Goal: Information Seeking & Learning: Learn about a topic

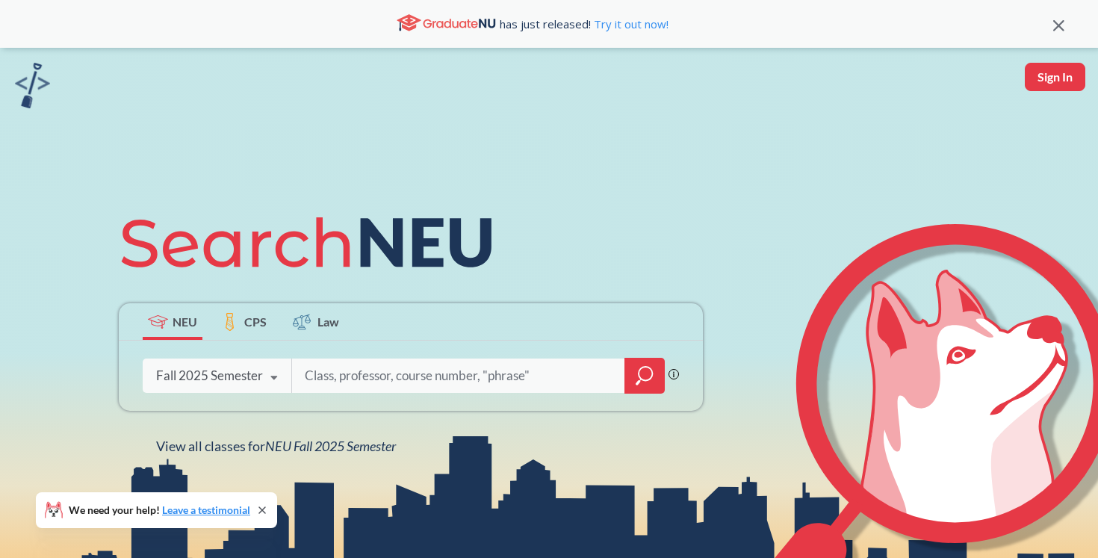
click at [255, 365] on div "Fall 2025 Semester Fall 2025 Semester Summer 2 2025 Semester Summer Full 2025 S…" at bounding box center [217, 375] width 149 height 37
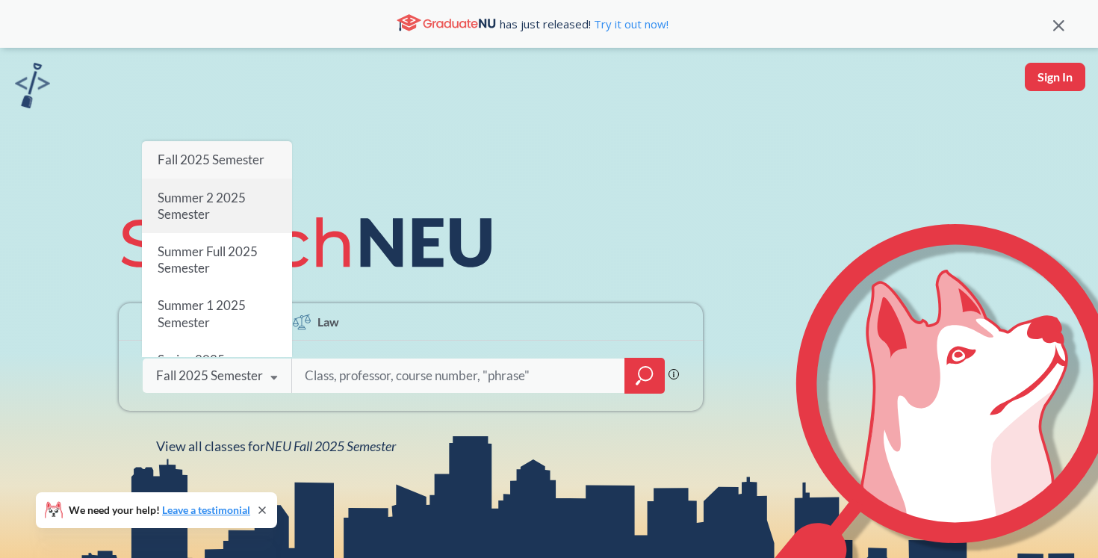
click at [211, 220] on div "Summer 2 2025 Semester" at bounding box center [217, 206] width 150 height 54
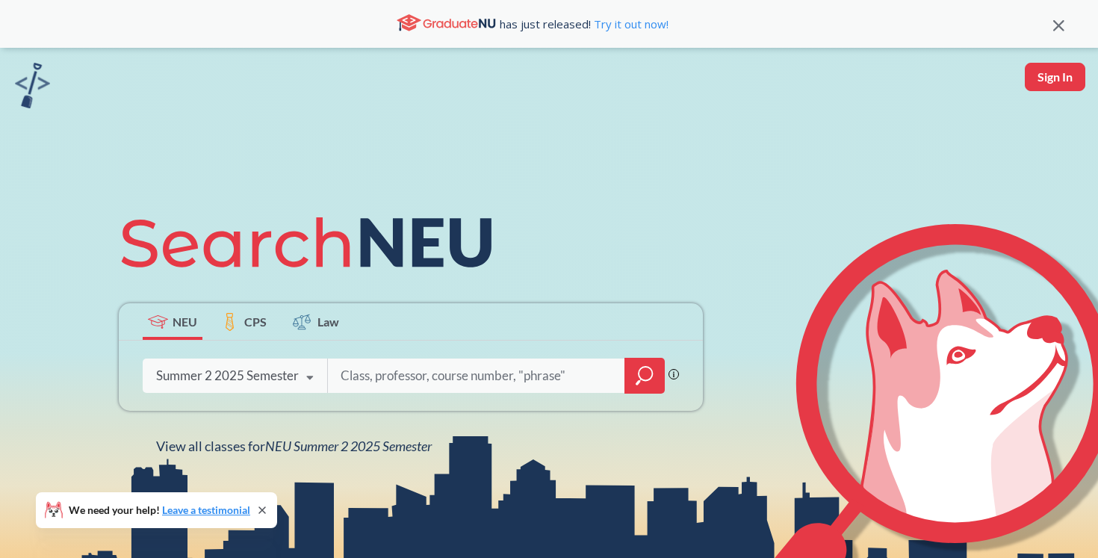
click at [569, 387] on input "search" at bounding box center [476, 375] width 275 height 31
type input "econ"
click at [639, 367] on icon "magnifying glass" at bounding box center [644, 375] width 18 height 21
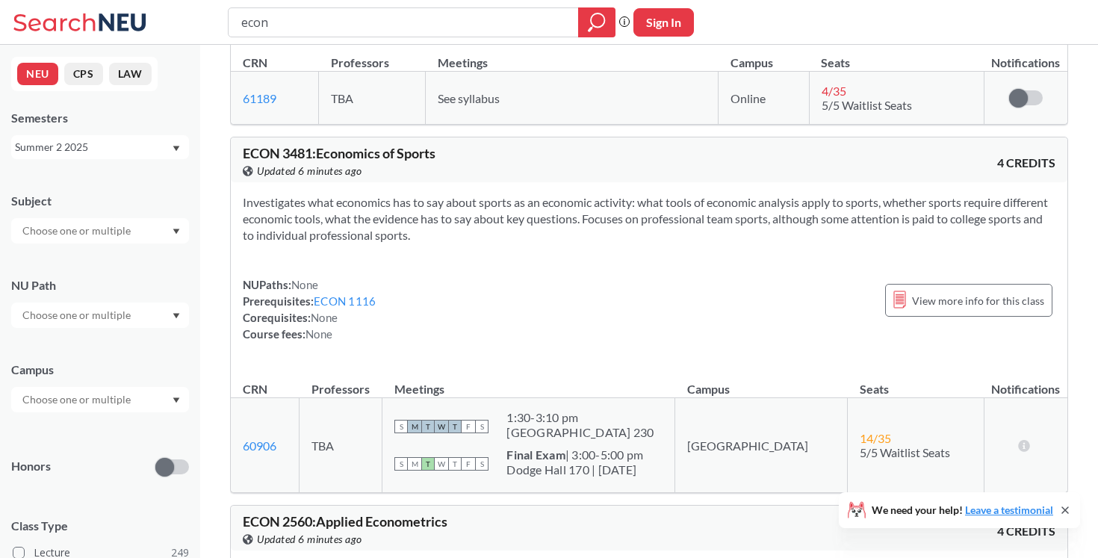
scroll to position [255, 0]
click at [87, 150] on div "Summer 2 2025" at bounding box center [93, 147] width 156 height 16
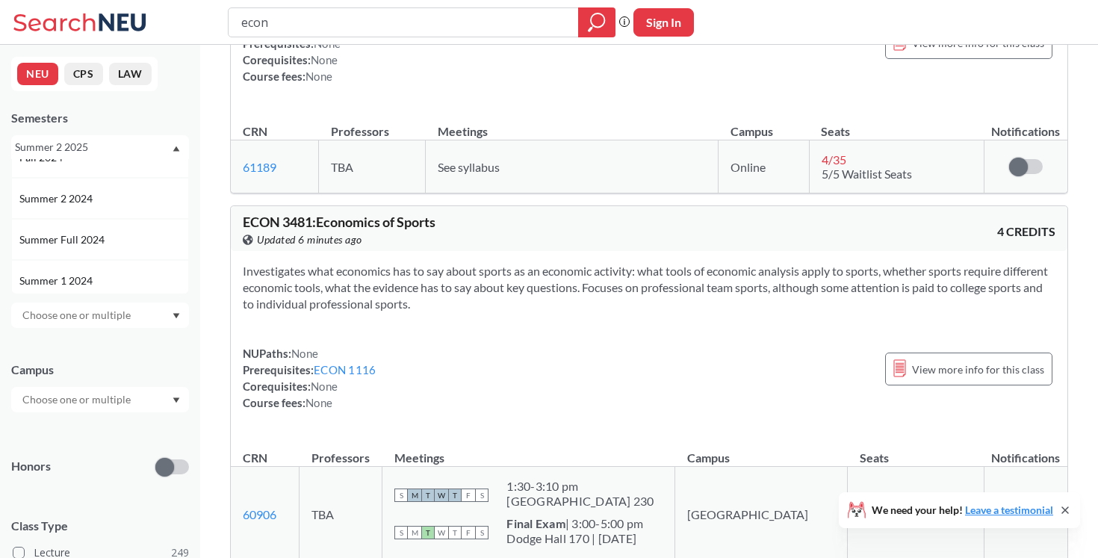
scroll to position [229, 0]
click at [115, 199] on div "Summer 2 2024" at bounding box center [103, 197] width 169 height 16
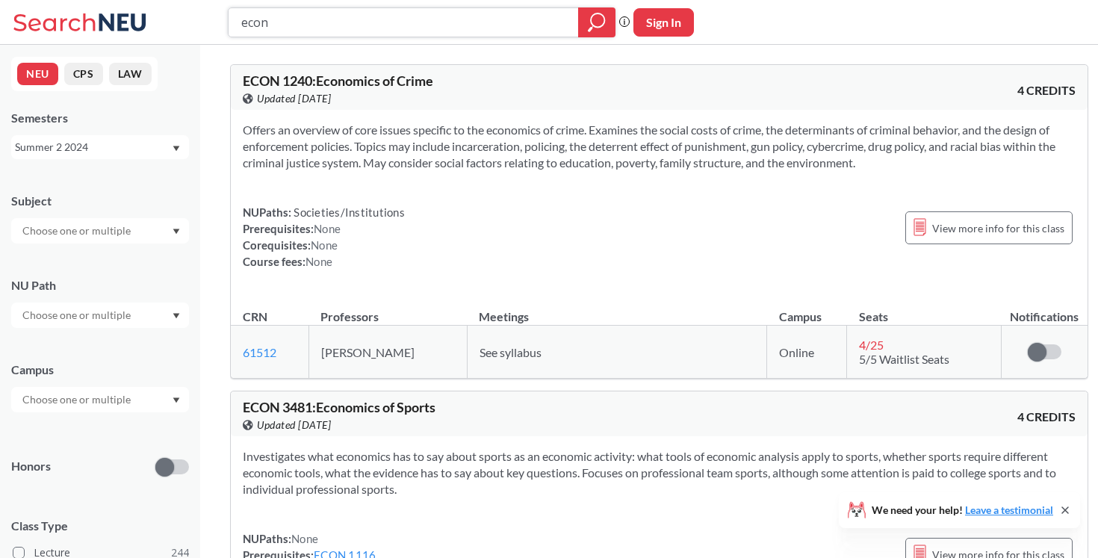
click at [600, 22] on icon "magnifying glass" at bounding box center [597, 22] width 18 height 21
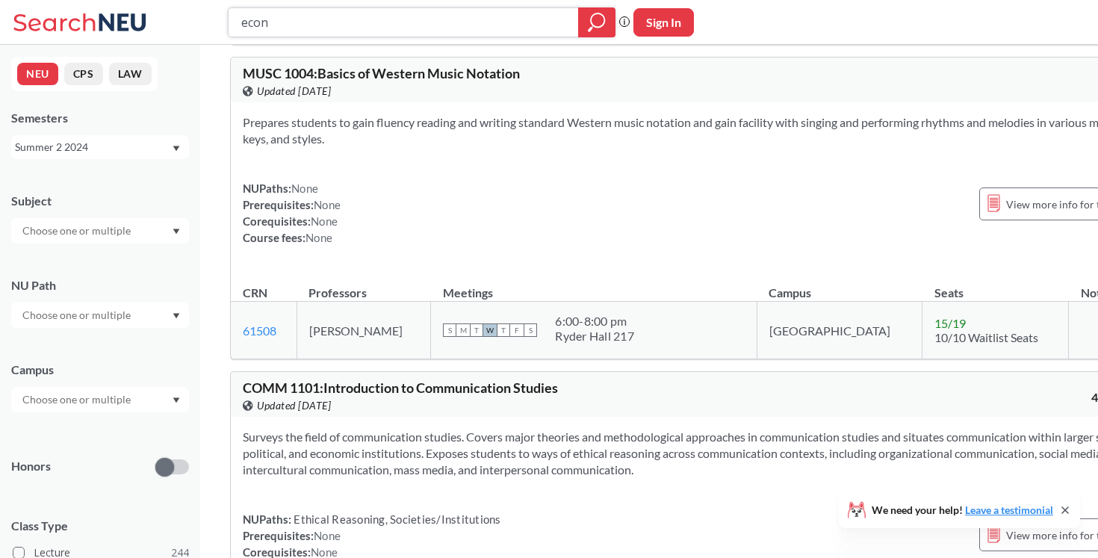
scroll to position [6254, 0]
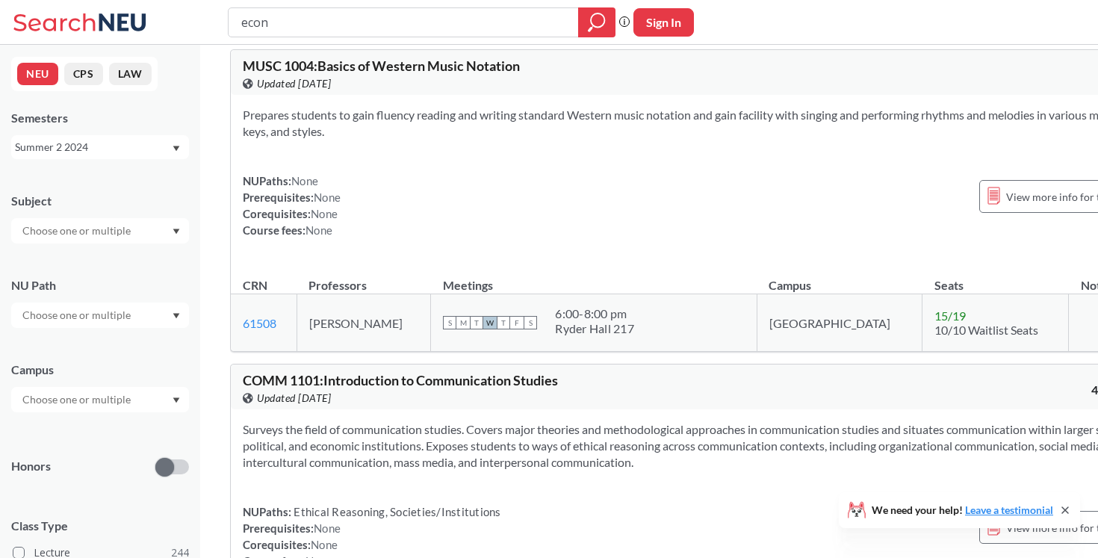
click at [161, 151] on div "Summer 2 2024" at bounding box center [93, 147] width 156 height 16
click at [128, 160] on div "Summer 1 2025" at bounding box center [103, 168] width 169 height 16
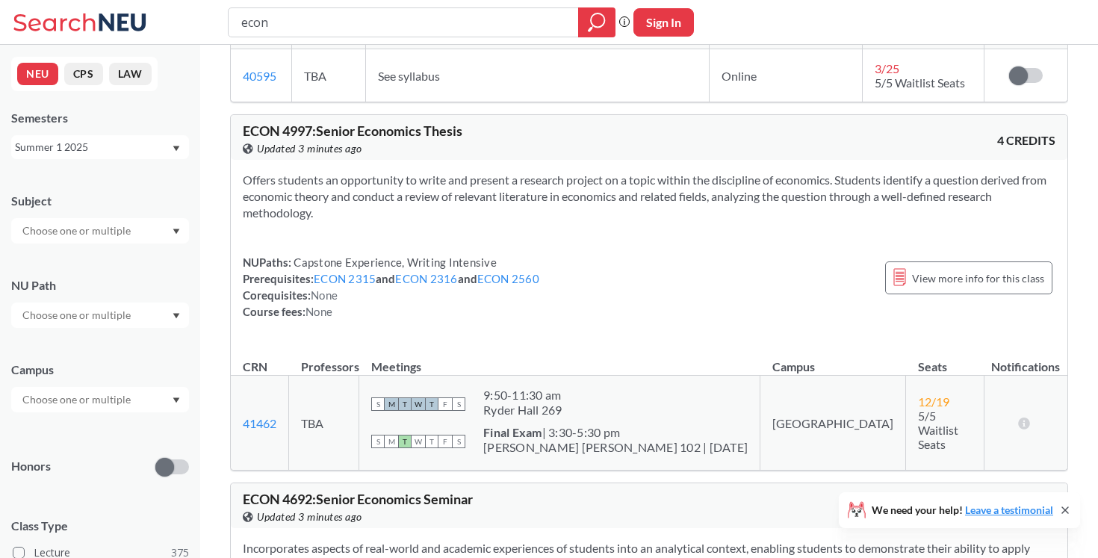
scroll to position [826, 0]
